Goal: Task Accomplishment & Management: Complete application form

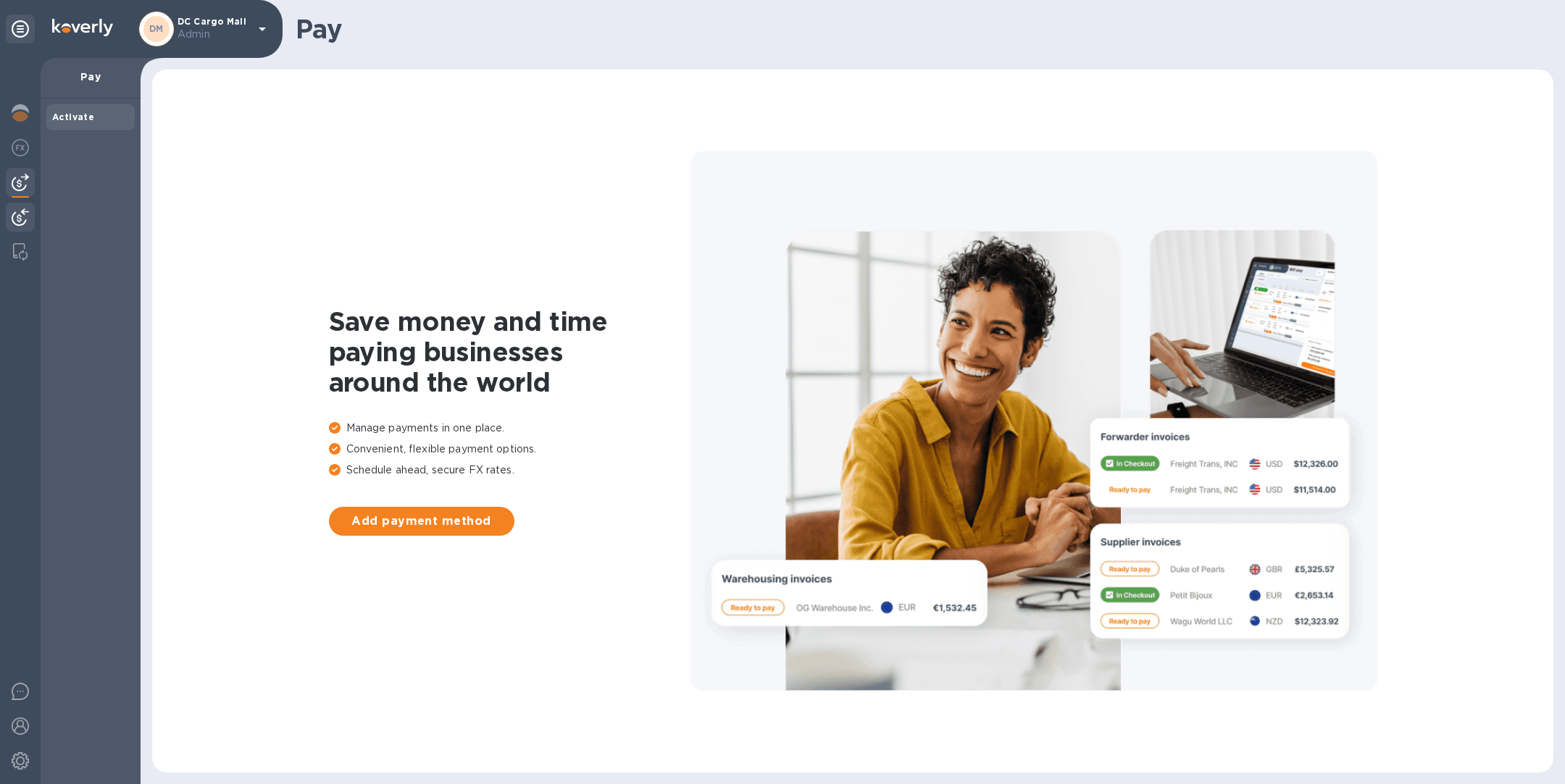
click at [22, 215] on img at bounding box center [20, 217] width 17 height 17
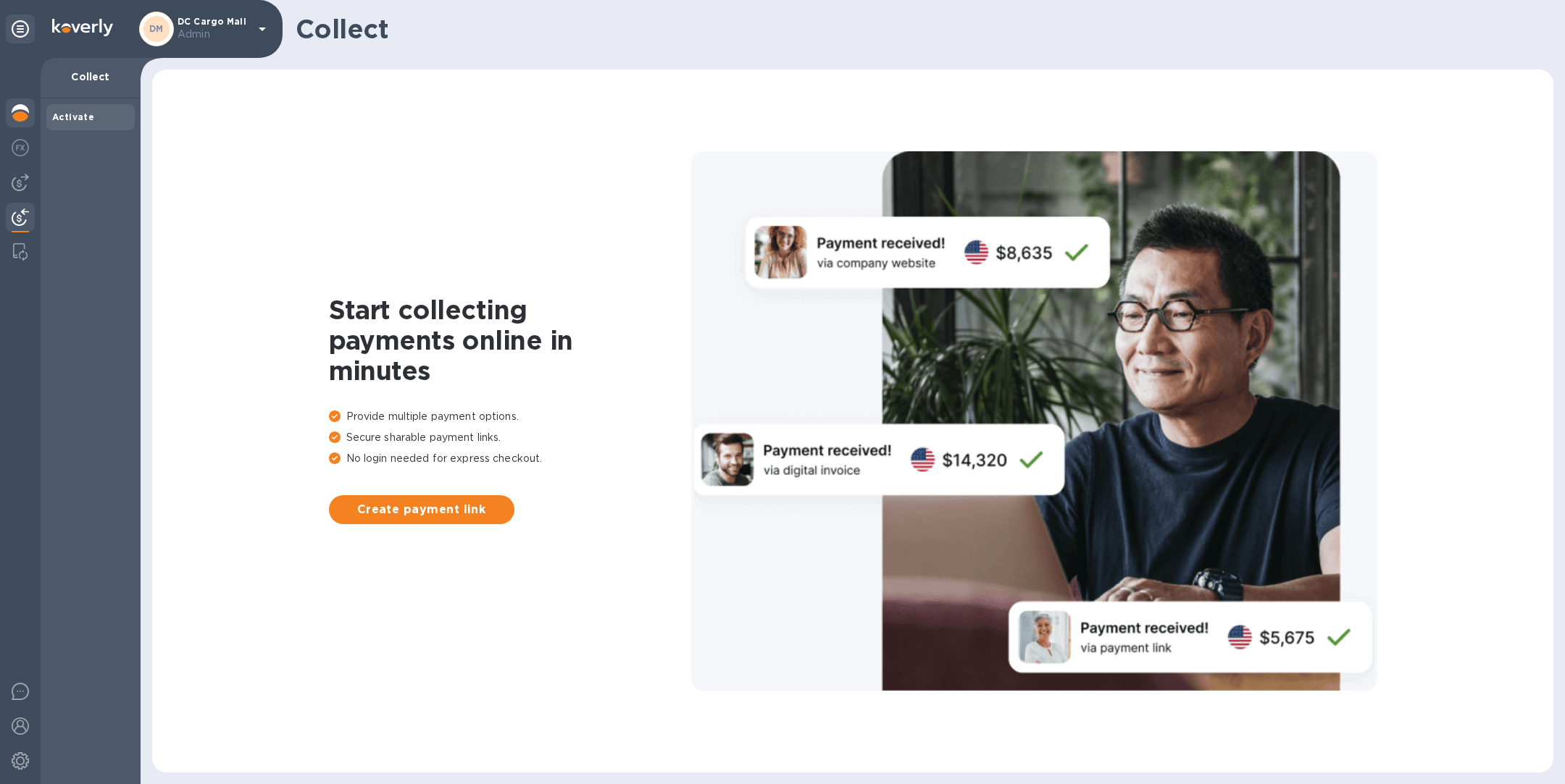
click at [20, 106] on img at bounding box center [20, 113] width 17 height 17
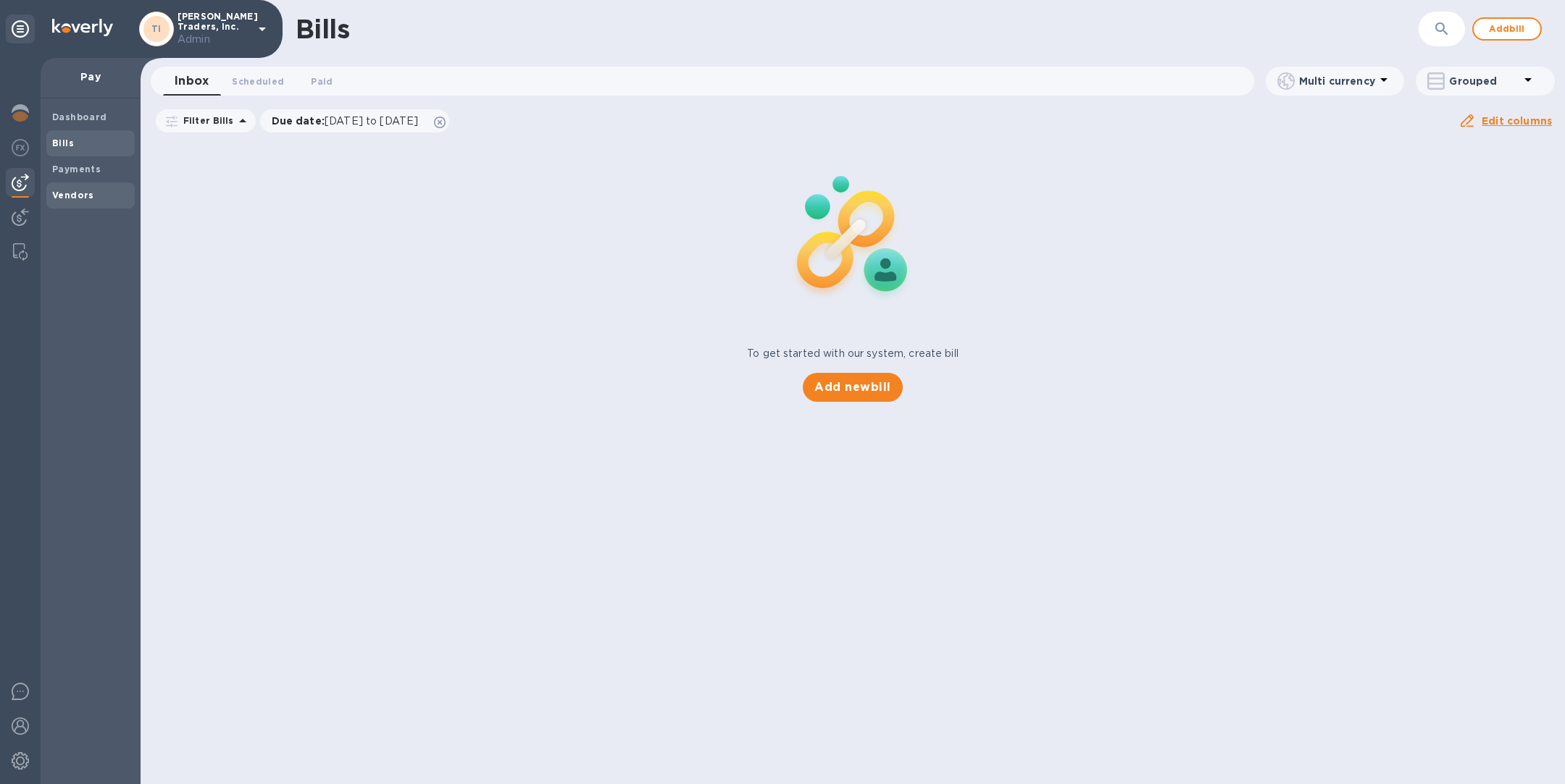
click at [64, 196] on b "Vendors" at bounding box center [73, 195] width 42 height 11
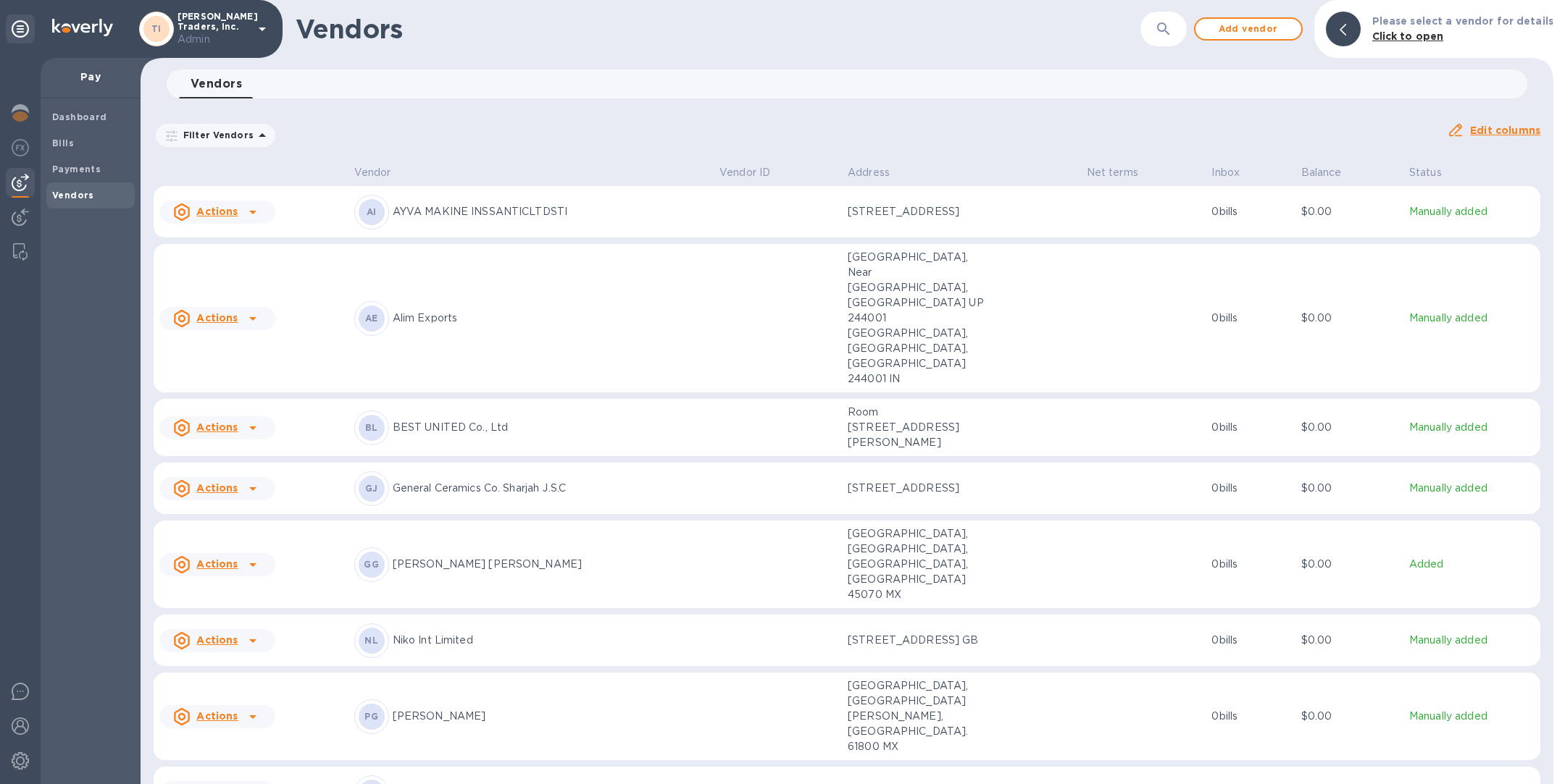
click at [1165, 29] on icon "button" at bounding box center [1163, 29] width 13 height 13
click at [1308, 67] on div "Vendors ​ Add vendor Please select a vendor for details Click to open Vendors 0…" at bounding box center [846, 392] width 1413 height 784
click at [1268, 40] on div "Vendors ​ Add vendor Please select a vendor for details Click to open" at bounding box center [846, 29] width 1413 height 58
click at [1274, 33] on span "Add vendor" at bounding box center [1248, 29] width 82 height 17
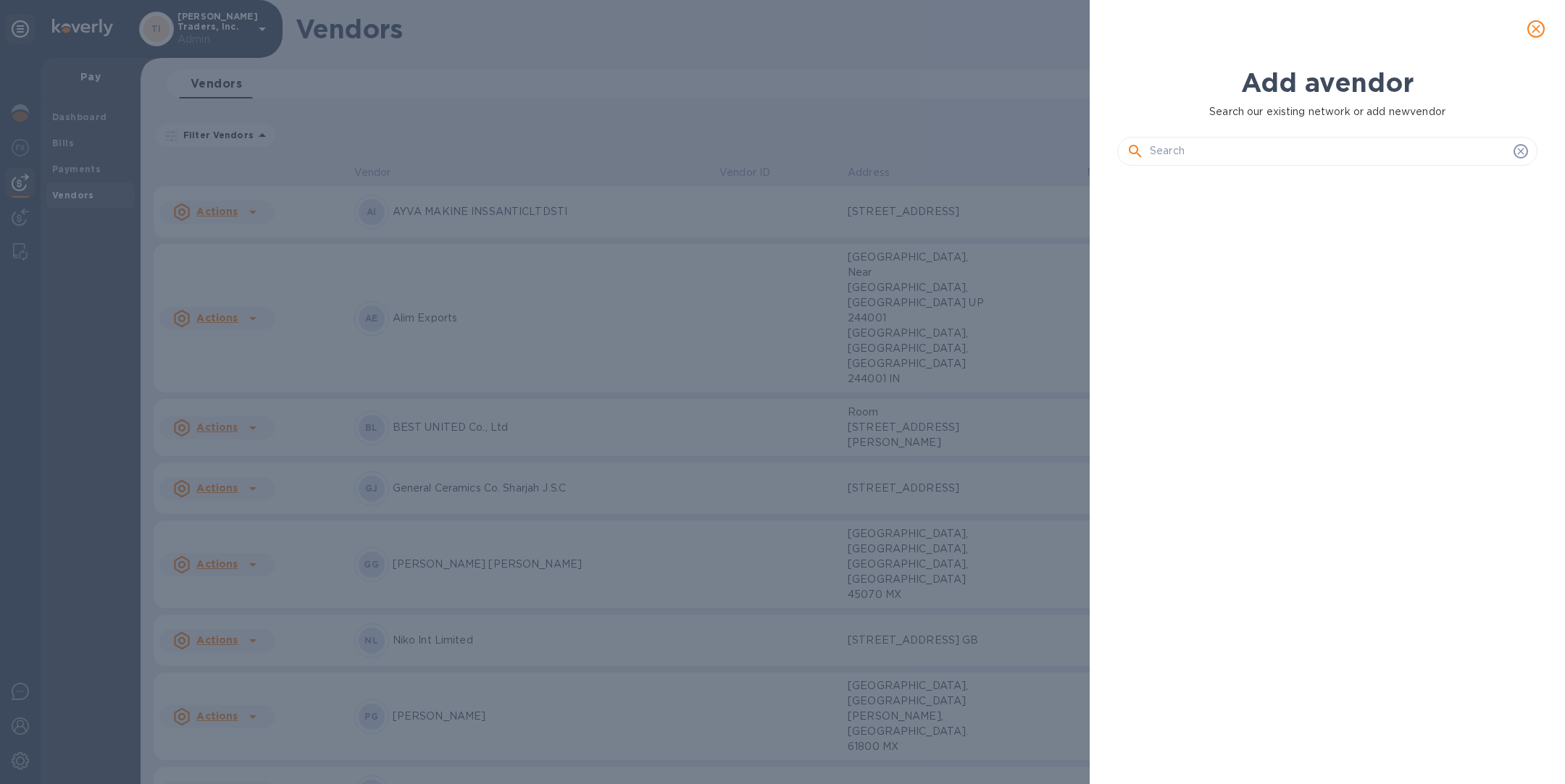
scroll to position [551, 426]
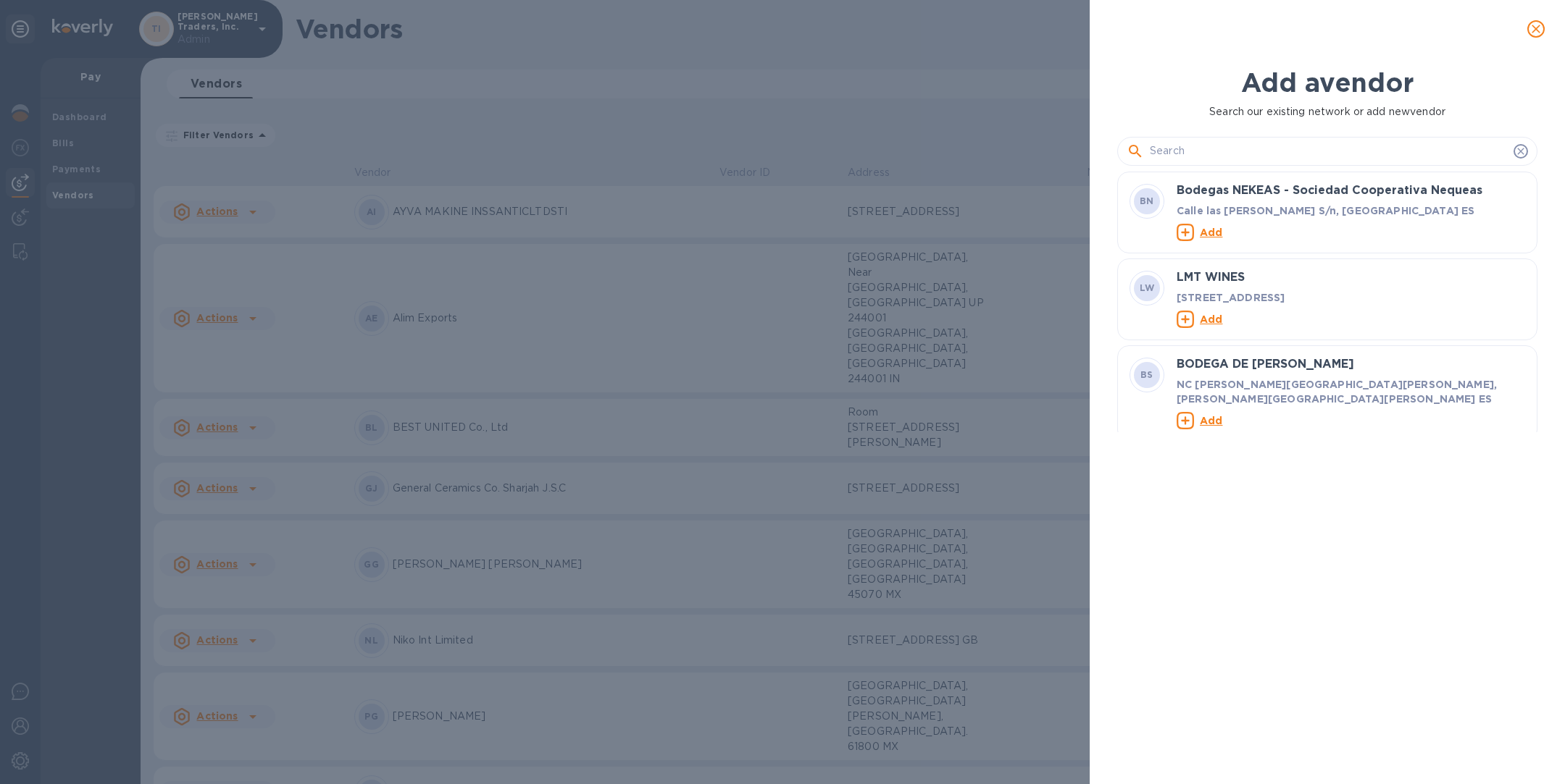
click at [1223, 148] on input "text" at bounding box center [1329, 151] width 358 height 22
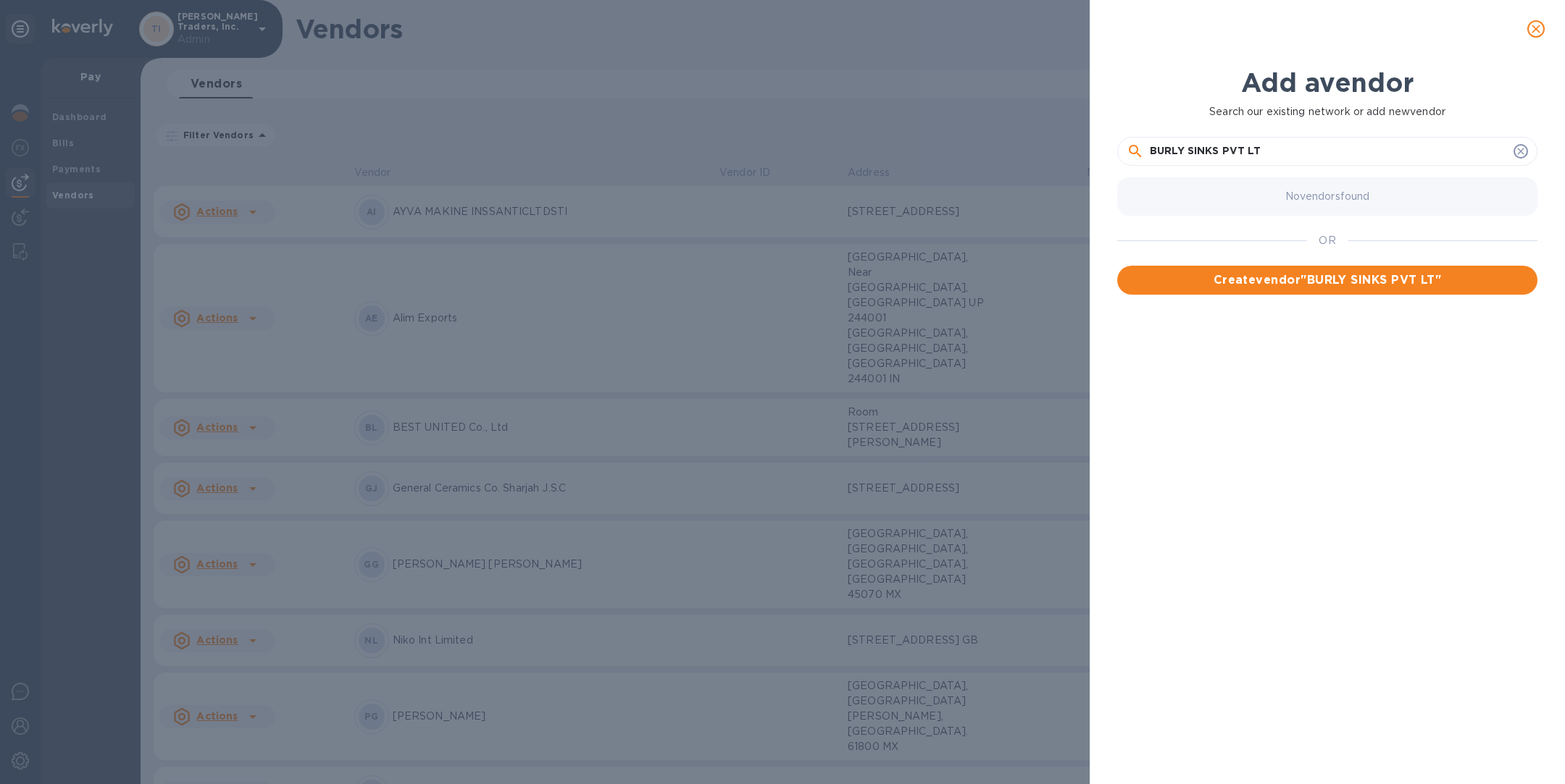
click at [1283, 147] on input "BURLY SINKS PVT LT" at bounding box center [1329, 151] width 358 height 22
paste input "RIVATE LIMITED"
type input "BURLY SINKS PRIVATE LIMITED"
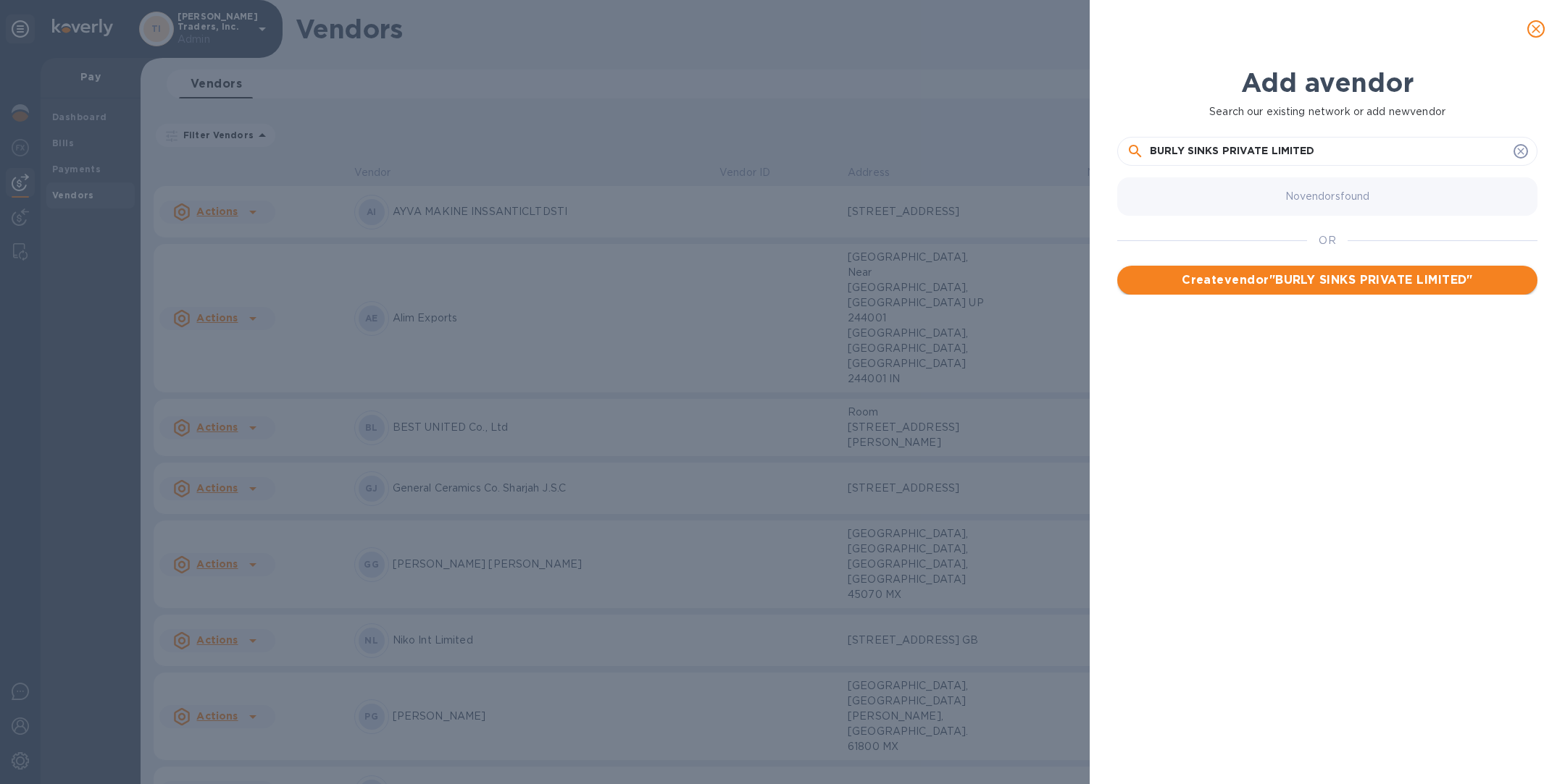
click at [1329, 282] on span "Create vendor " BURLY SINKS PRIVATE LIMITED "" at bounding box center [1328, 280] width 397 height 17
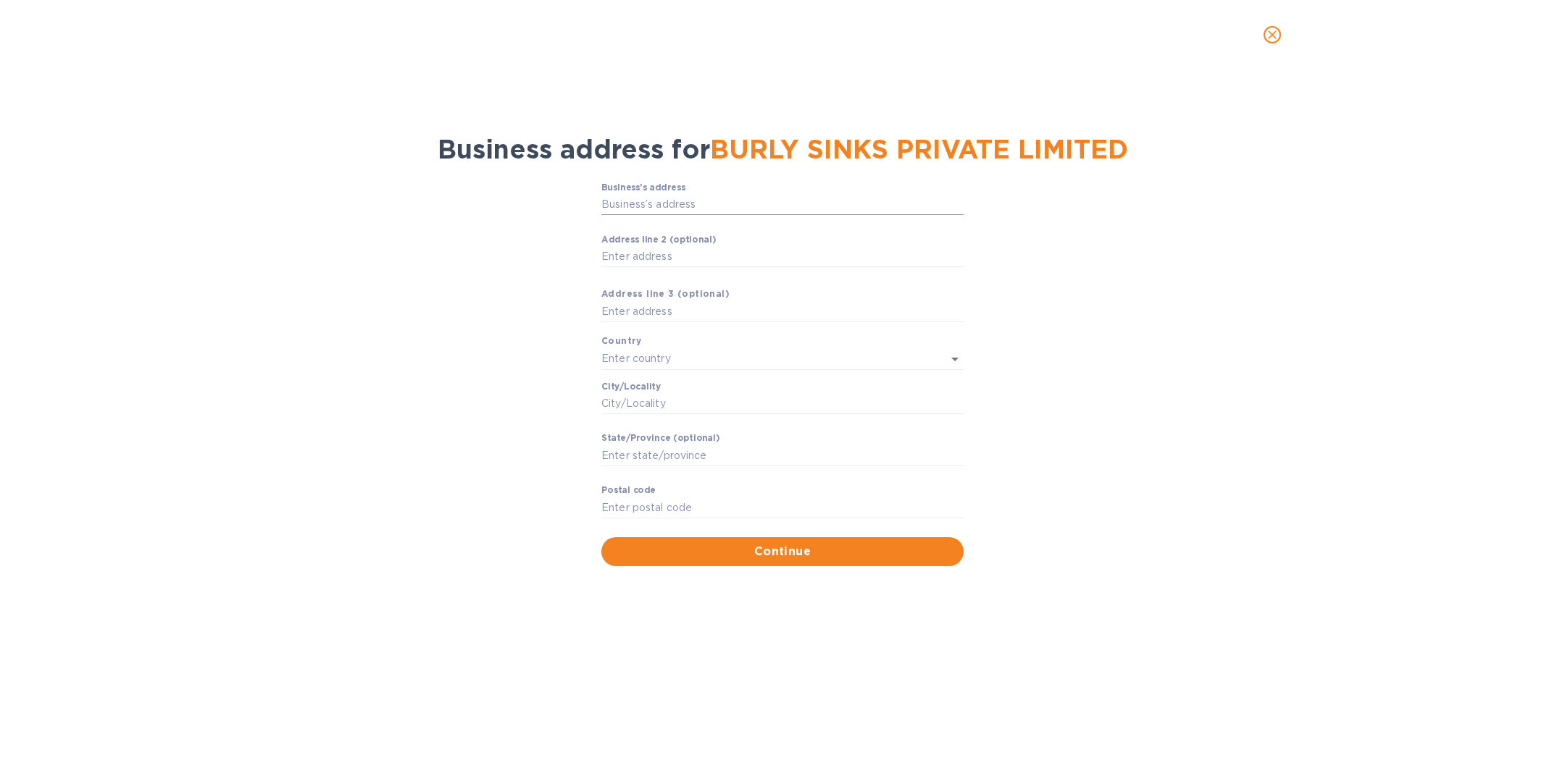
click at [716, 203] on input "Business’s аddress" at bounding box center [782, 205] width 362 height 22
paste input "PLOT NO. 296A &297 , G.I.D.C.PHASE-II,"
type input "GJ [GEOGRAPHIC_DATA]"
type input "[GEOGRAPHIC_DATA]"
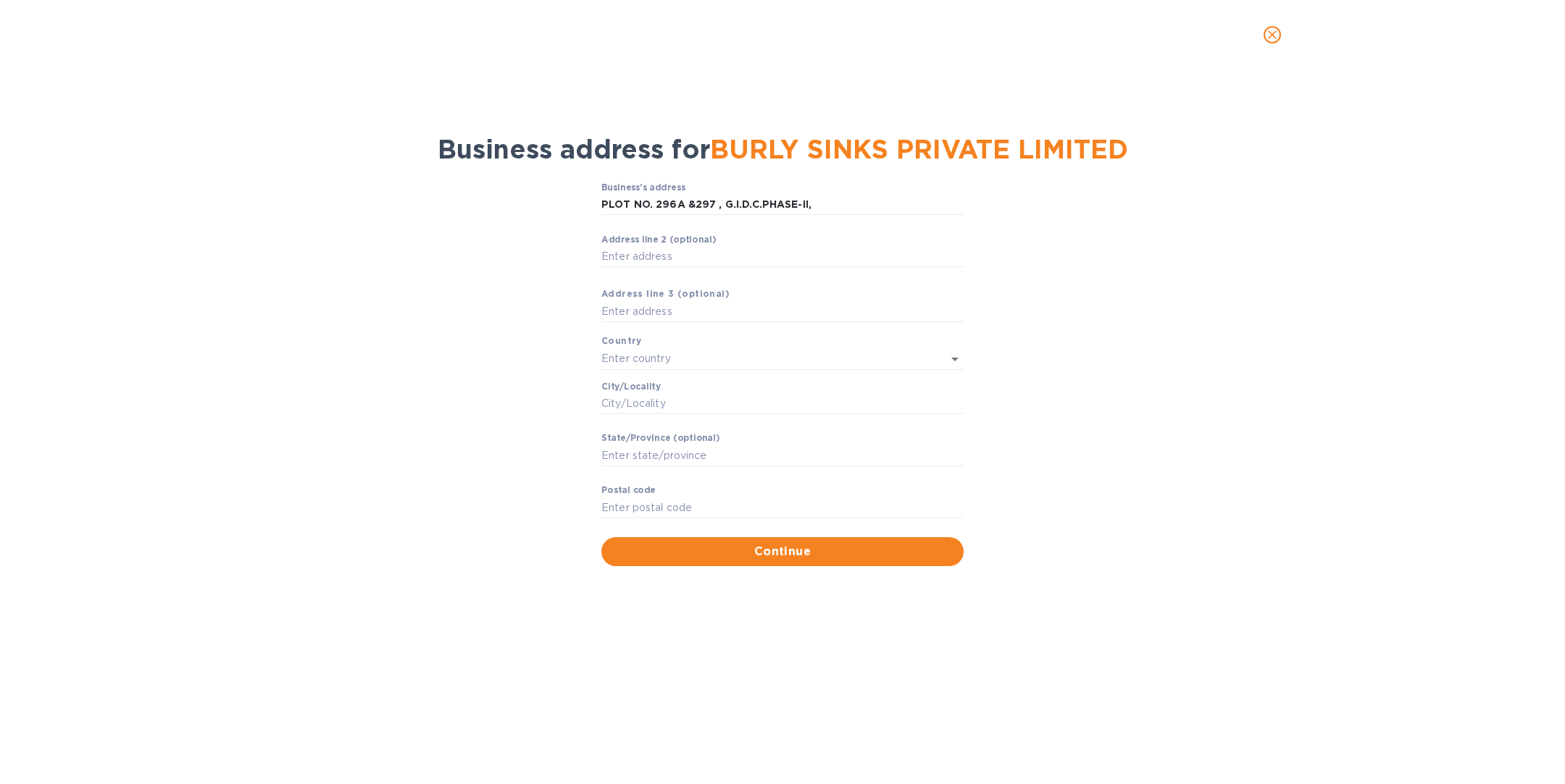
type input "GJ"
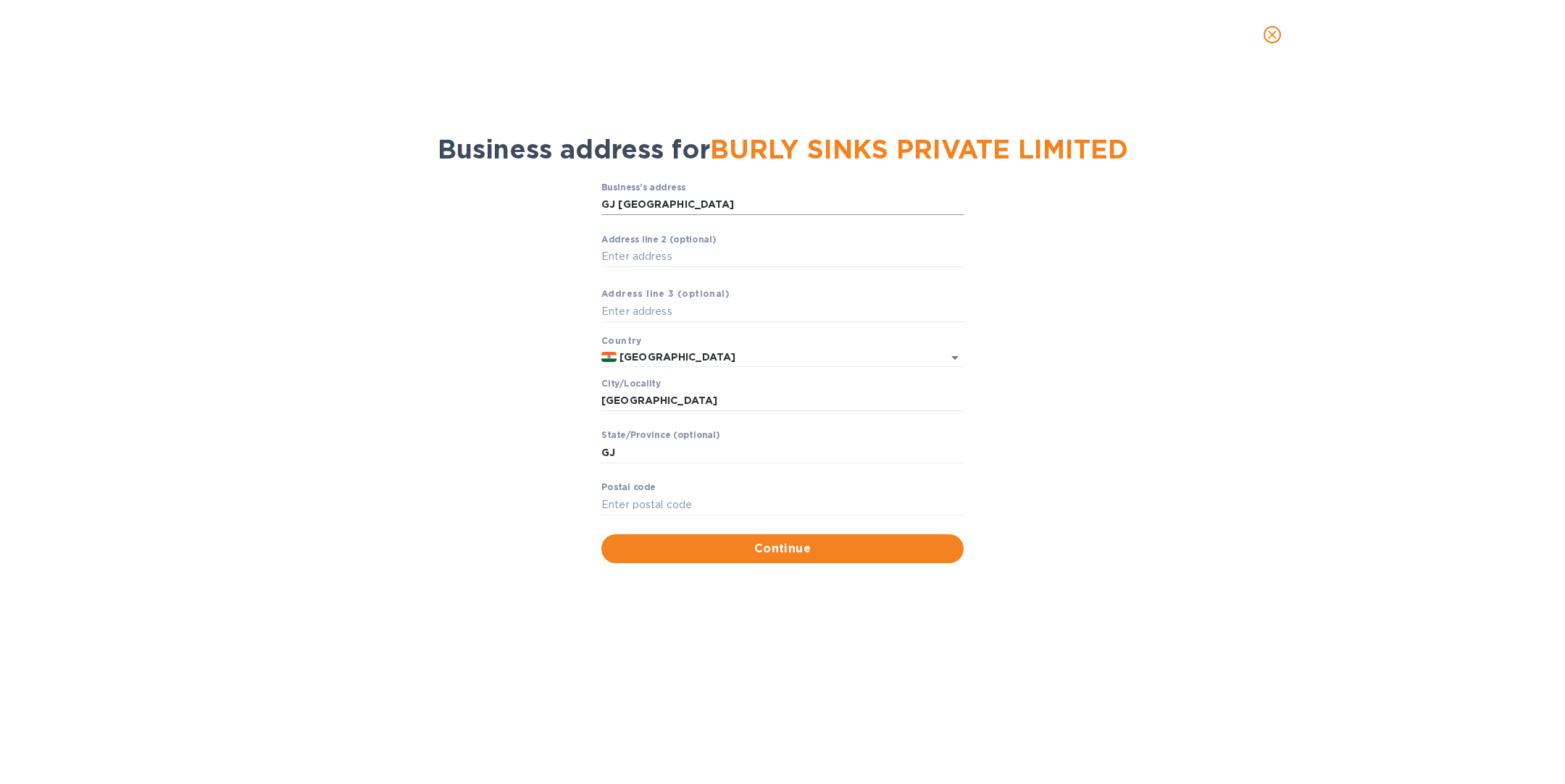
click at [715, 206] on input "GJ [GEOGRAPHIC_DATA]" at bounding box center [782, 205] width 362 height 22
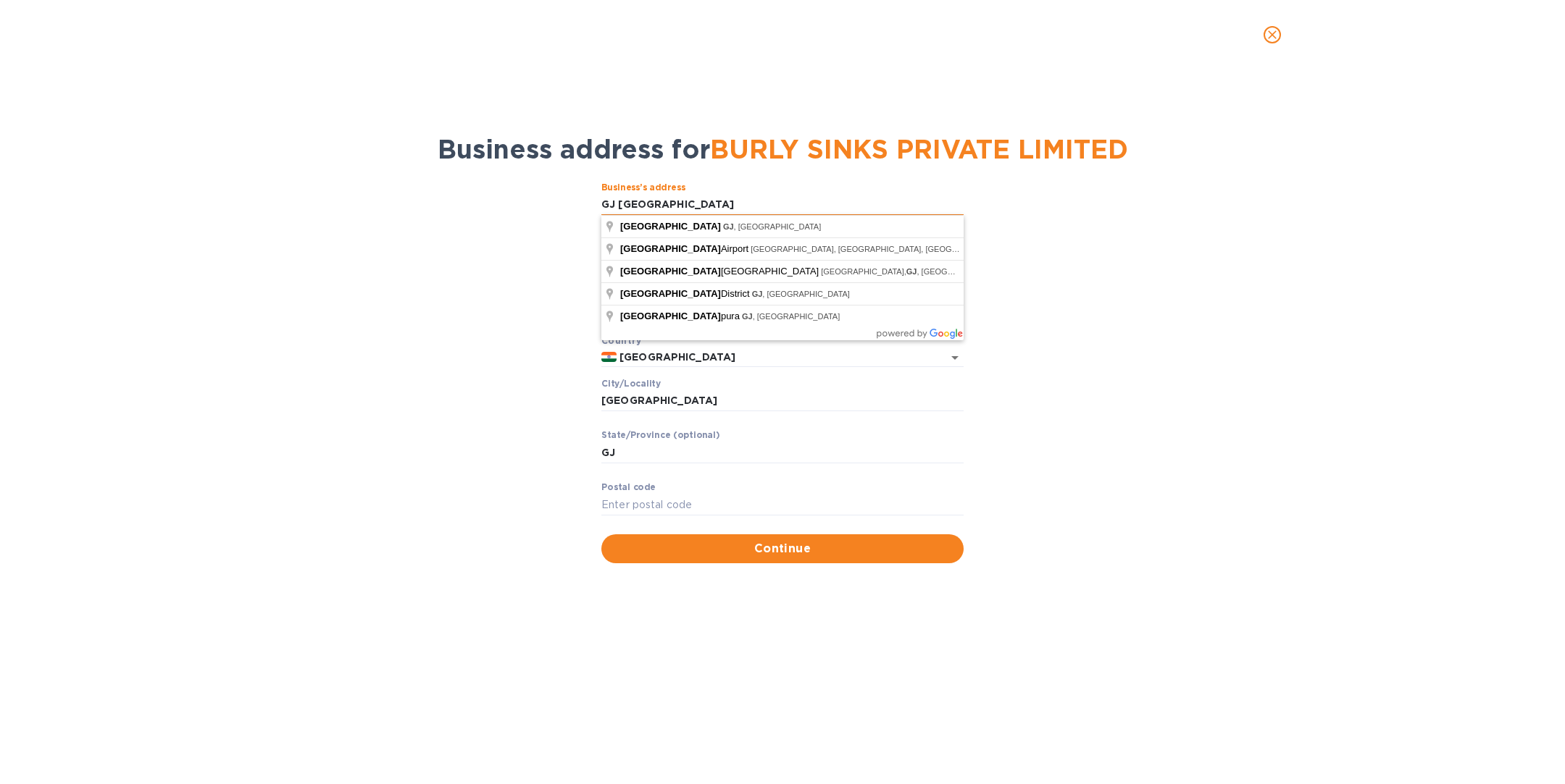
paste input "PLOT NO. 296A &297 , G.I.D.C.PHASE-II,"
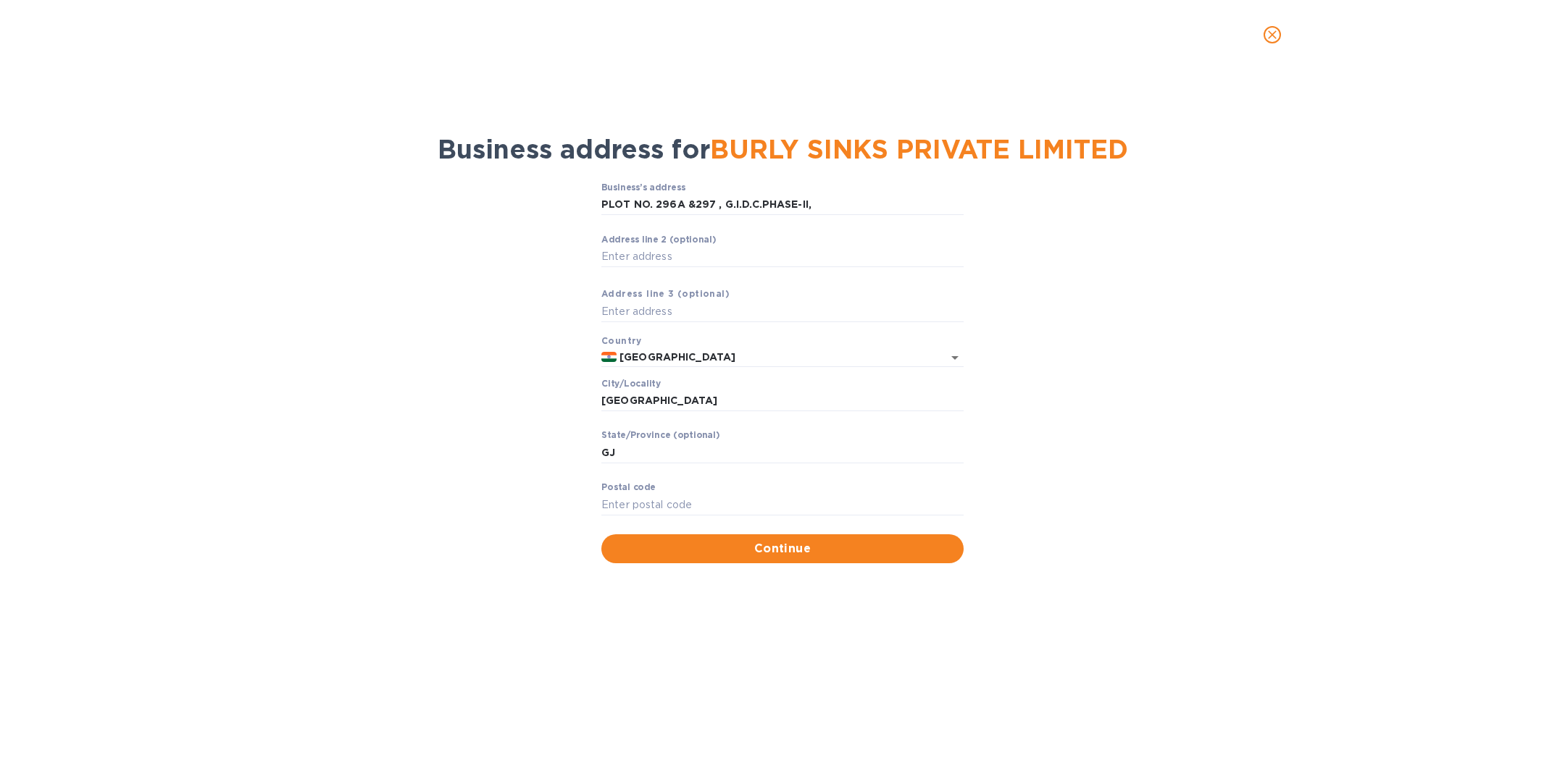
click at [524, 220] on div "Business’s аddress PLOT NO. 296A &297 , G.I.D.C.PHASE-II, ​ Аddress line 2 (opt…" at bounding box center [782, 372] width 1527 height 398
click at [838, 198] on input "PLOT NO. 296A &297 , G.I.D.C.PHASE-II," at bounding box center [782, 205] width 362 height 22
type input "PLOT NO. 296A &297 , G.I.D.C.PHASE-II"
click at [488, 315] on div "Business’s аddress PLOT NO. 296A &297 , G.I.D.C.PHASE-II ​ Аddress line 2 (opti…" at bounding box center [782, 372] width 1527 height 398
click at [658, 257] on input "Аddress line 2 (optional)" at bounding box center [782, 257] width 362 height 22
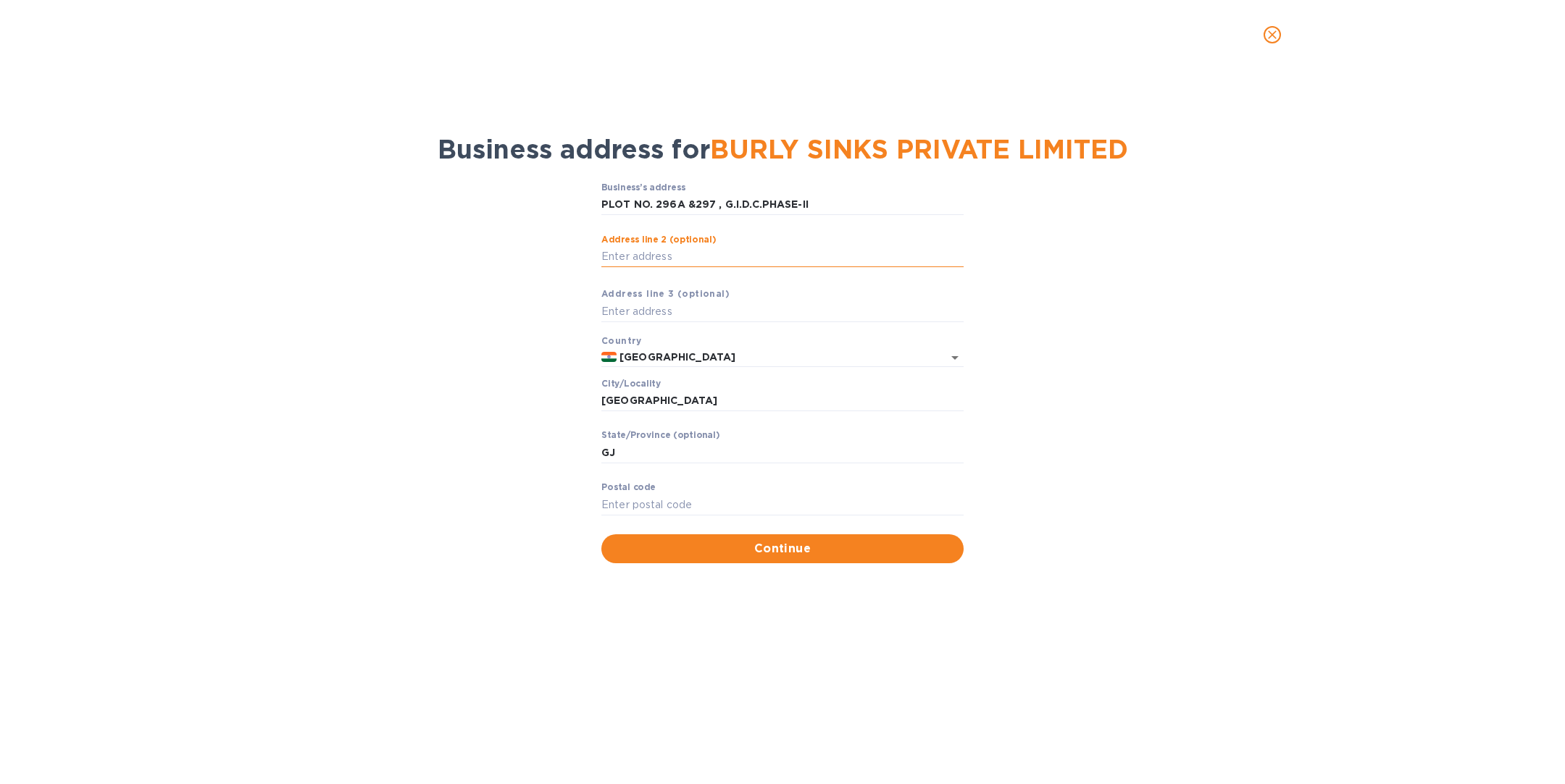
paste input "DEDIYASAN"
type input "DEDIYASAN"
click at [679, 404] on input "[GEOGRAPHIC_DATA]" at bounding box center [782, 401] width 362 height 22
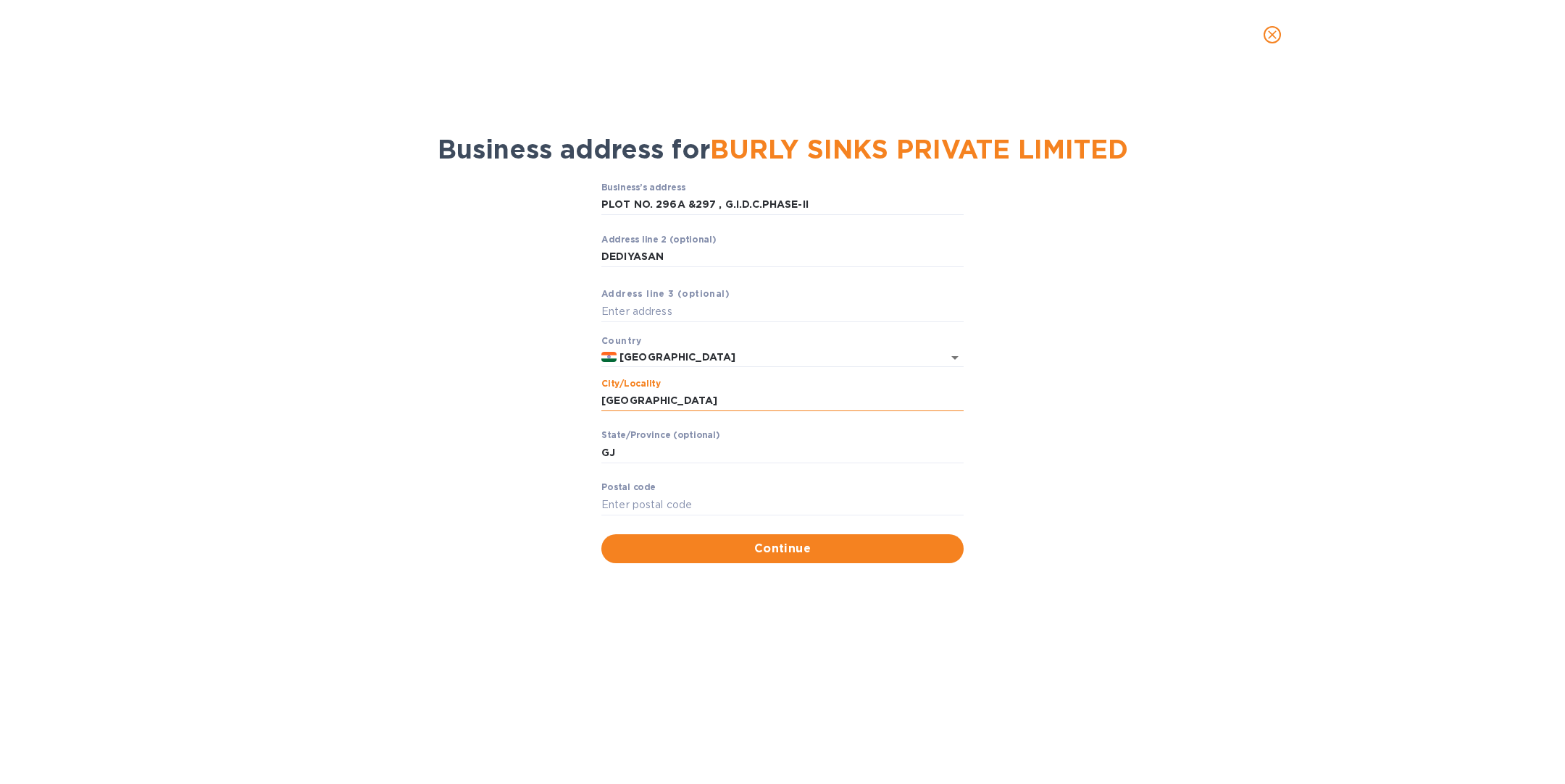
paste input "MEHSANA, [GEOGRAPHIC_DATA], 384002"
drag, startPoint x: 718, startPoint y: 401, endPoint x: 775, endPoint y: 396, distance: 57.2
click at [775, 396] on input "MEHSANA, [GEOGRAPHIC_DATA], 384002" at bounding box center [782, 401] width 362 height 22
type input "MEHSANA, [GEOGRAPHIC_DATA],"
click at [628, 502] on input "Pоstal cоde" at bounding box center [782, 505] width 362 height 22
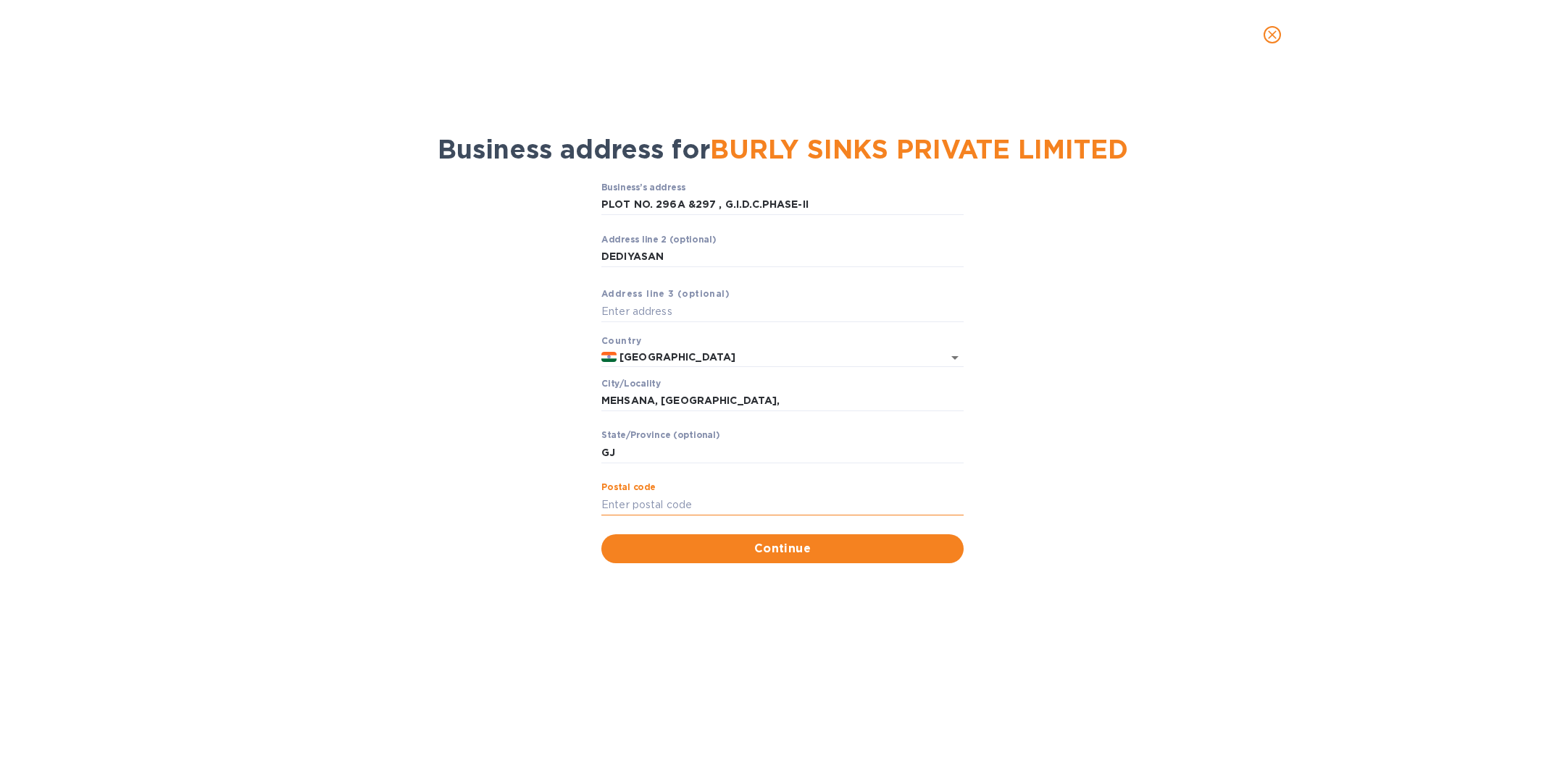
paste input "384002"
type input "384002"
click at [734, 400] on input "MEHSANA, [GEOGRAPHIC_DATA]," at bounding box center [782, 401] width 362 height 22
type input "MEHSANA"
drag, startPoint x: 597, startPoint y: 202, endPoint x: 846, endPoint y: 179, distance: 250.1
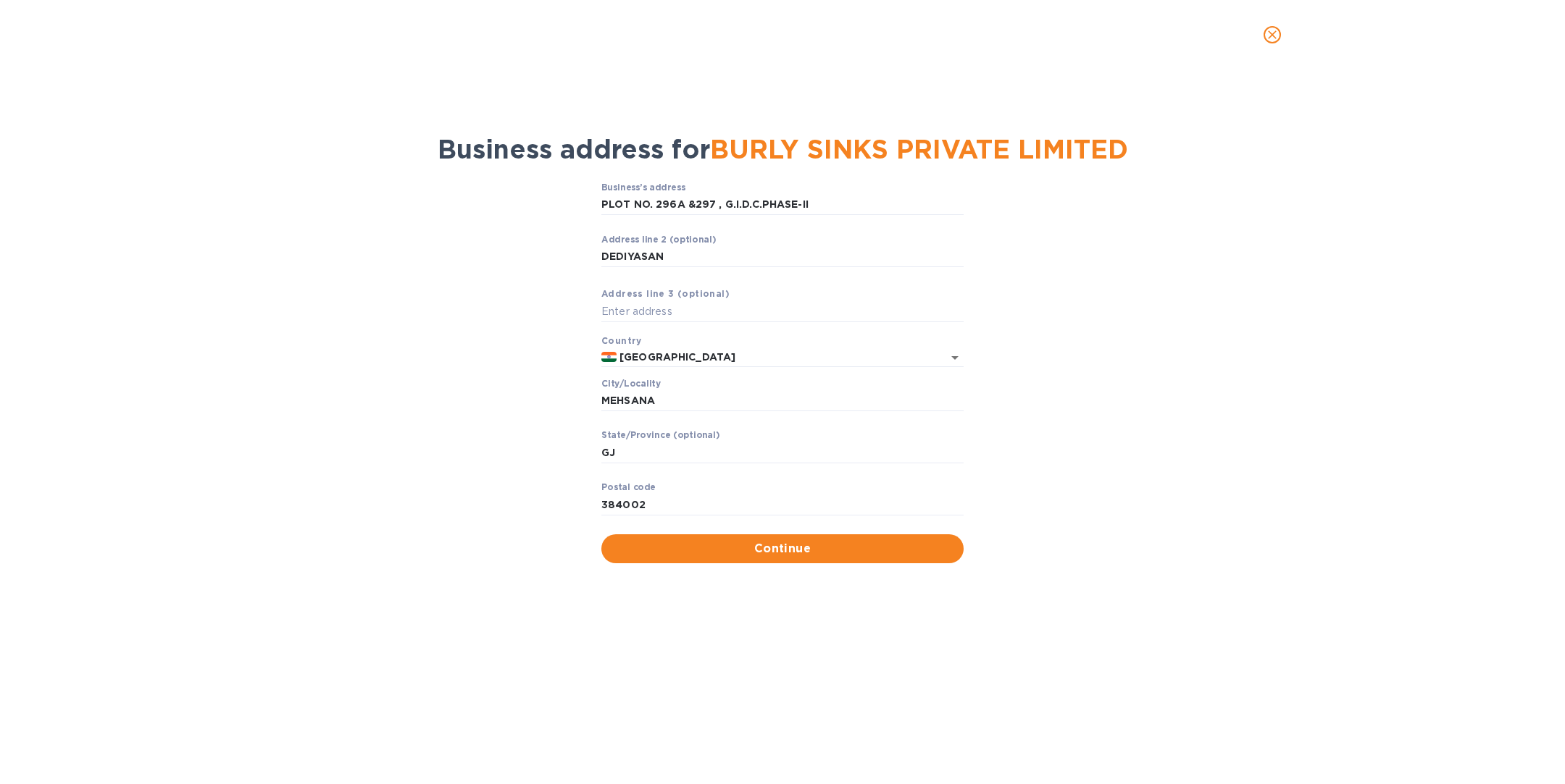
click at [847, 179] on div "Business’s аddress PLOT NO. 296A &297 , G.I.D.C.PHASE-II ​ Аddress line 2 (opti…" at bounding box center [782, 372] width 1527 height 398
click at [569, 261] on div "Business’s аddress PLOT NO. 296A &297 , G.I.D.C.PHASE-II ​ Аddress line 2 (opti…" at bounding box center [782, 372] width 1527 height 398
click at [820, 554] on span "Continue" at bounding box center [783, 549] width 339 height 17
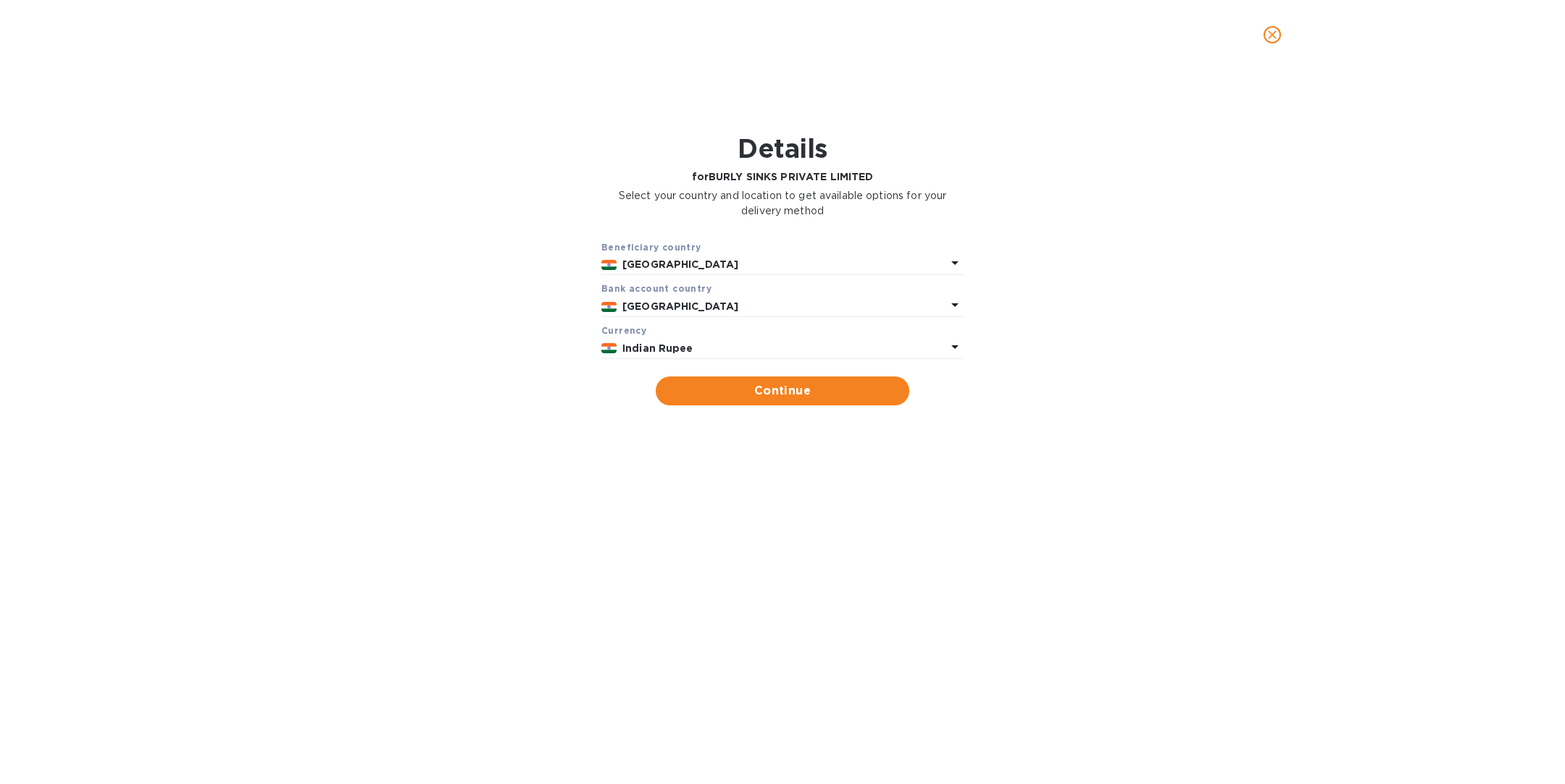
click at [730, 348] on p "Indian Rupee" at bounding box center [784, 348] width 324 height 15
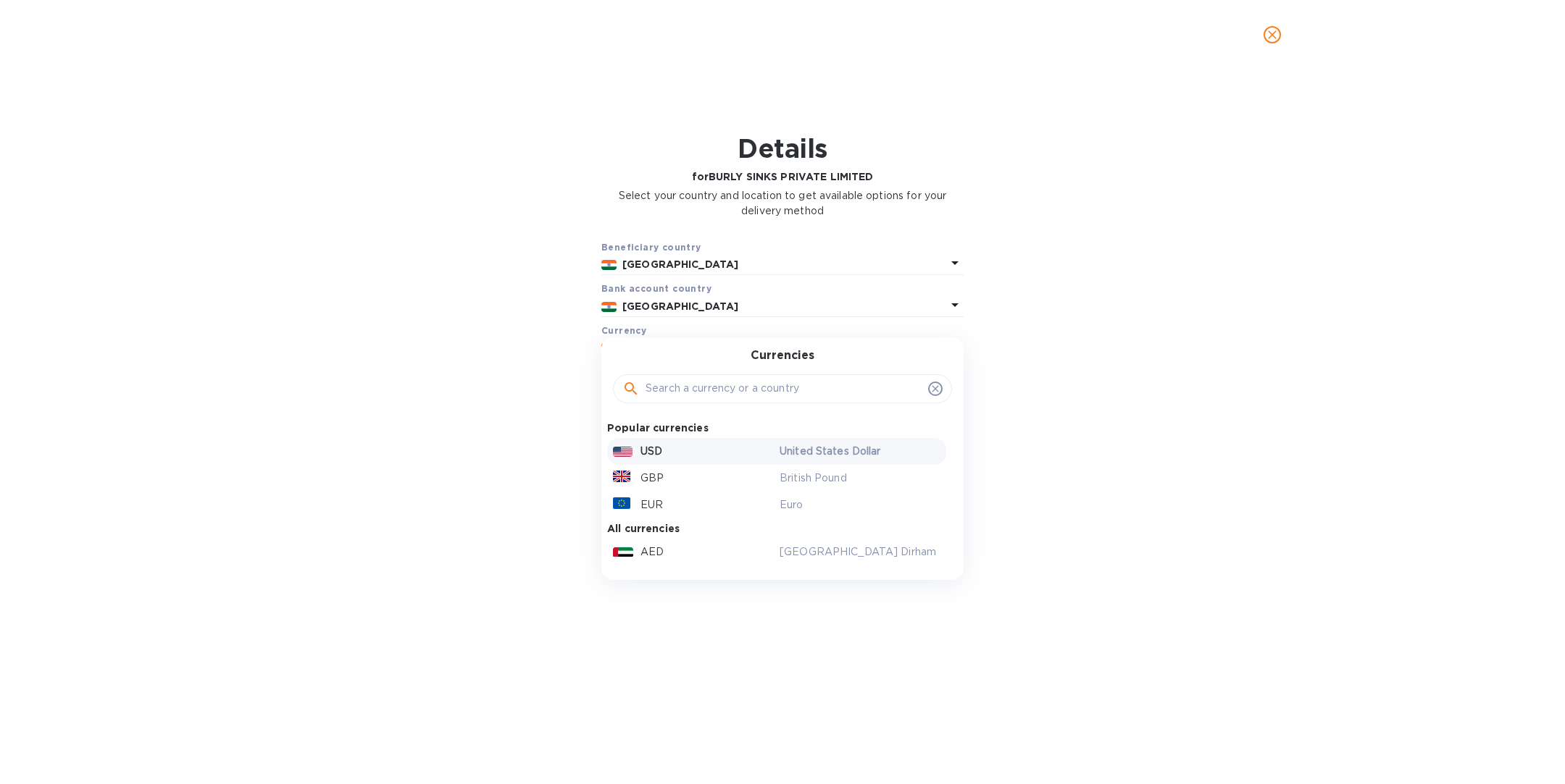
click at [701, 448] on div "USD" at bounding box center [693, 451] width 166 height 21
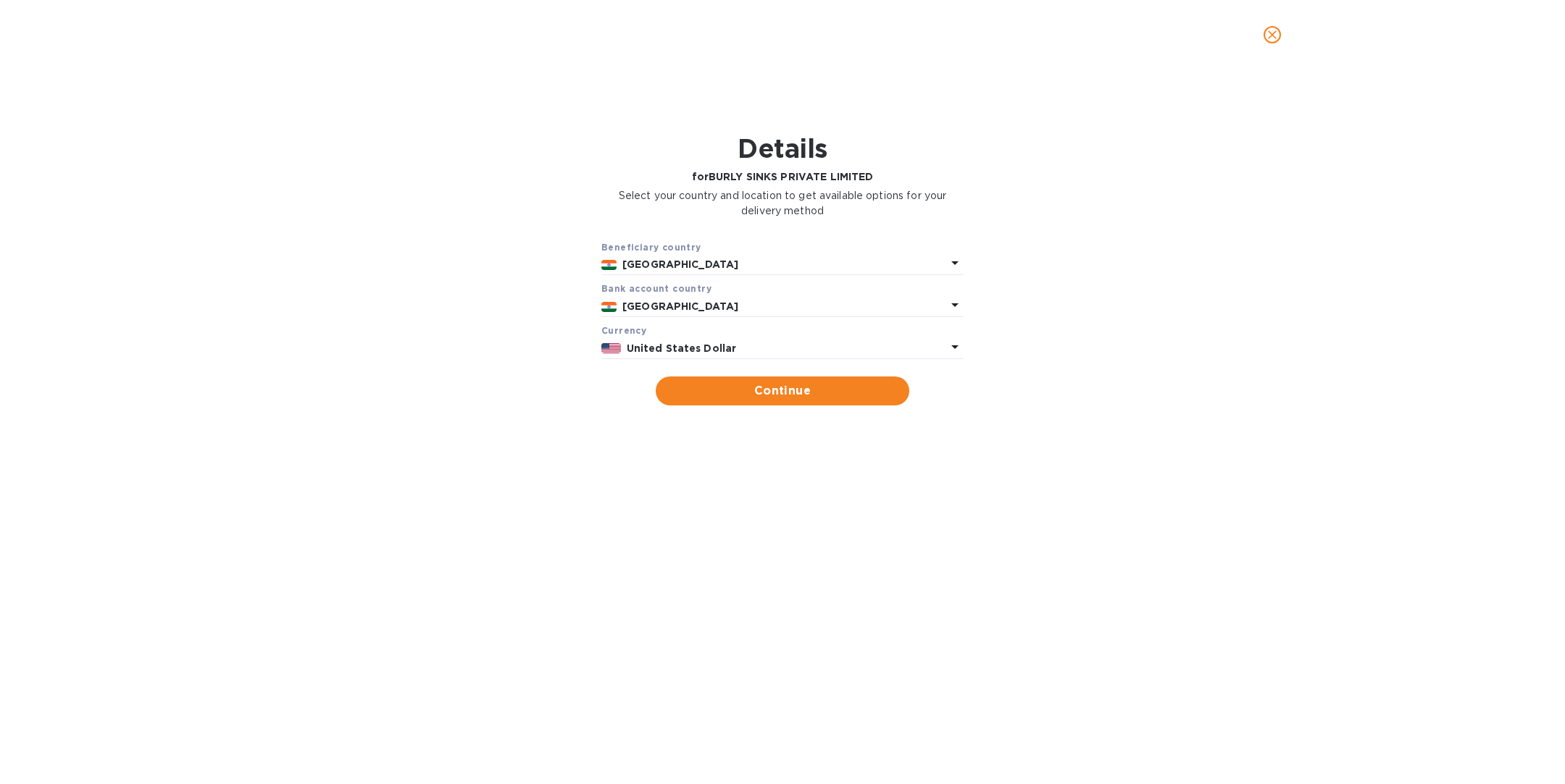
click at [1269, 33] on icon "close" at bounding box center [1272, 35] width 14 height 14
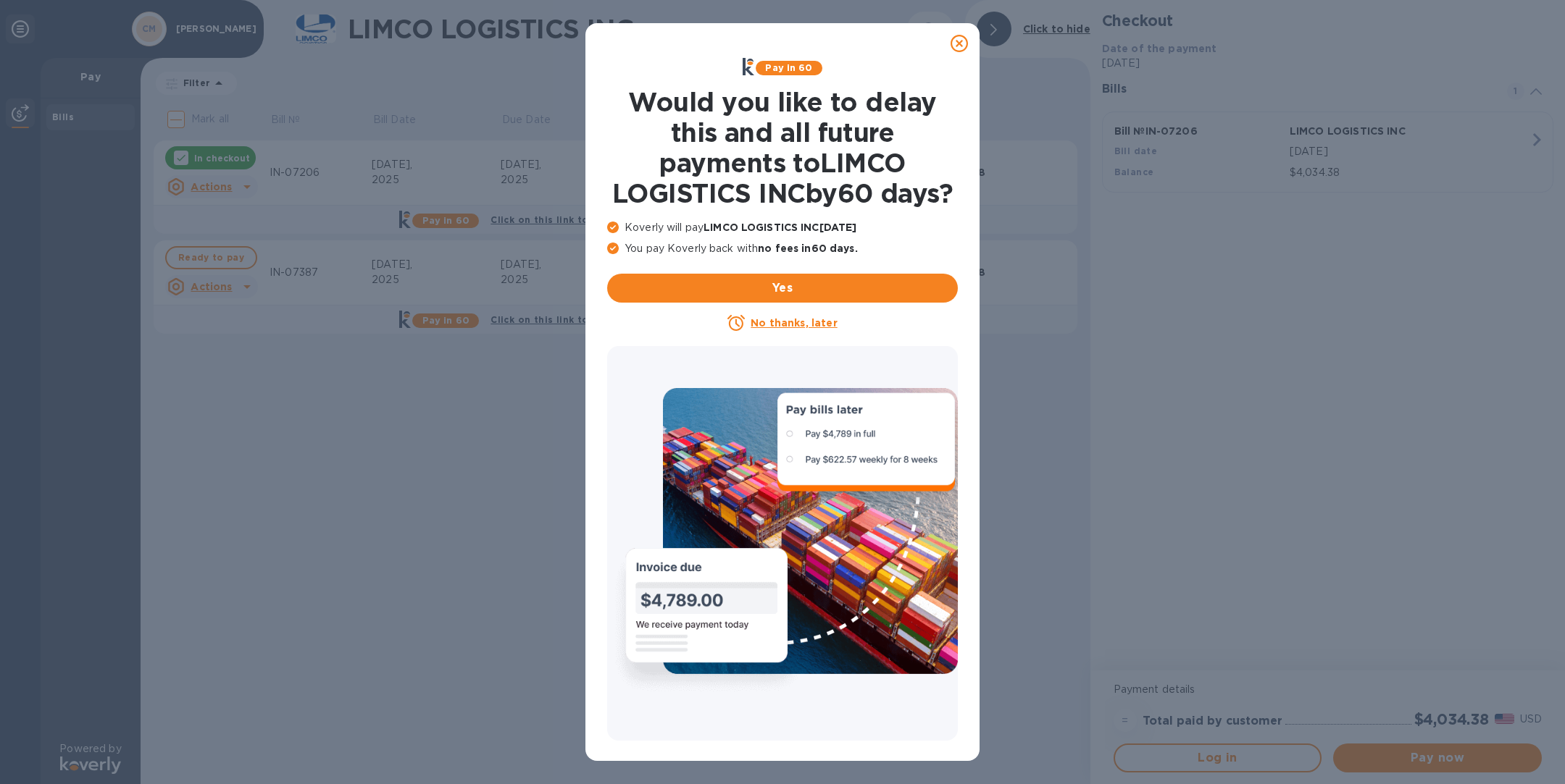
click at [960, 42] on icon at bounding box center [960, 43] width 17 height 17
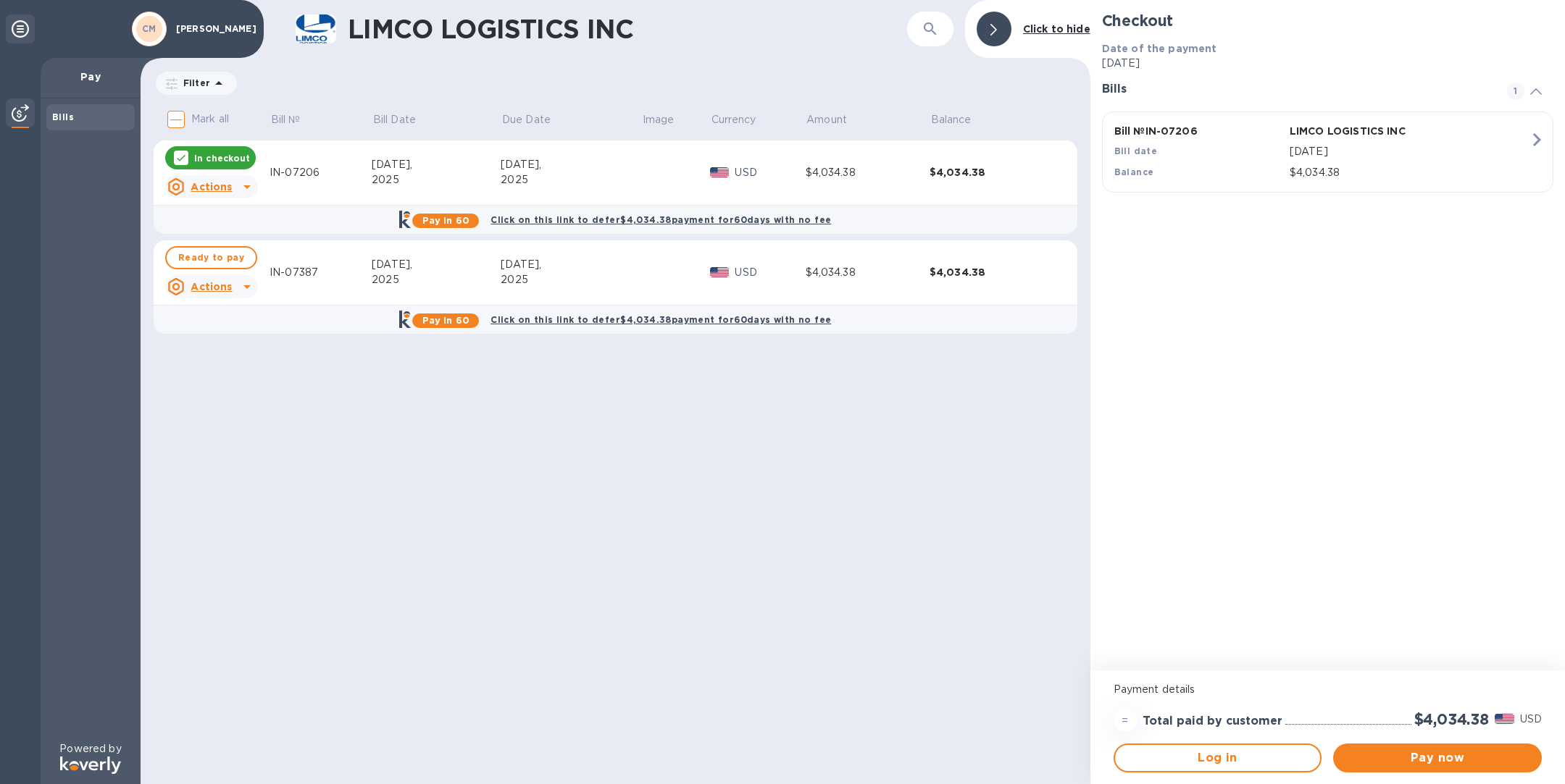
drag, startPoint x: 174, startPoint y: 24, endPoint x: 221, endPoint y: 33, distance: 47.9
click at [221, 33] on div "CAROL MALMUD" at bounding box center [212, 29] width 86 height 16
drag, startPoint x: 221, startPoint y: 33, endPoint x: 185, endPoint y: 24, distance: 37.1
click at [185, 24] on p "CAROL MALMUD" at bounding box center [212, 28] width 72 height 10
